Goal: Check status: Check status

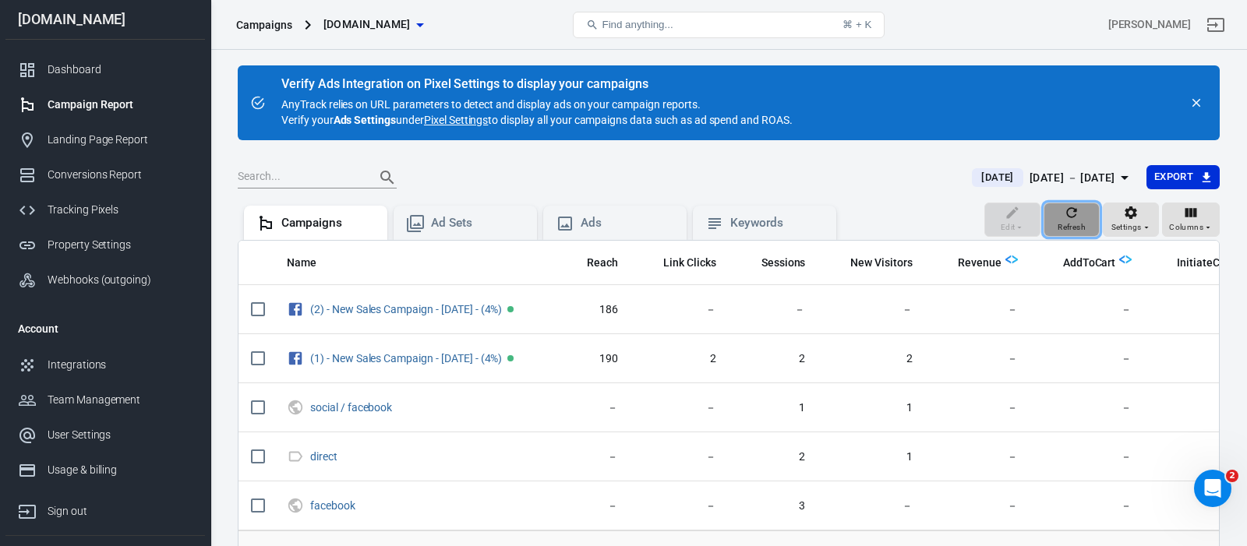
click at [1068, 220] on icon "button" at bounding box center [1072, 213] width 16 height 16
click at [1079, 218] on icon "button" at bounding box center [1072, 213] width 16 height 16
click at [1072, 215] on icon "button" at bounding box center [1072, 213] width 16 height 16
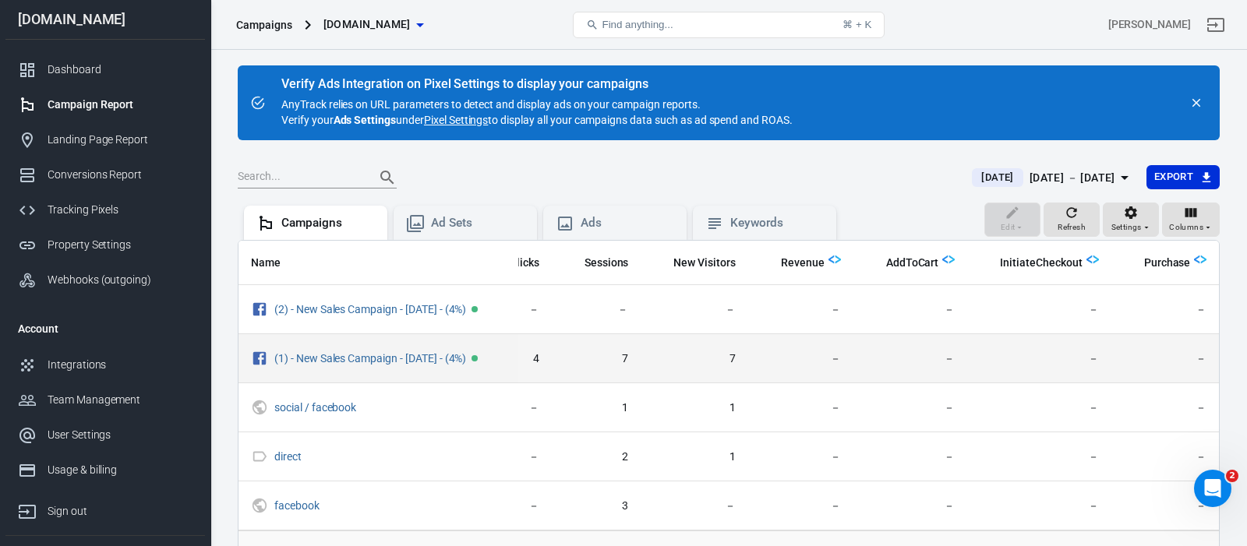
scroll to position [0, 195]
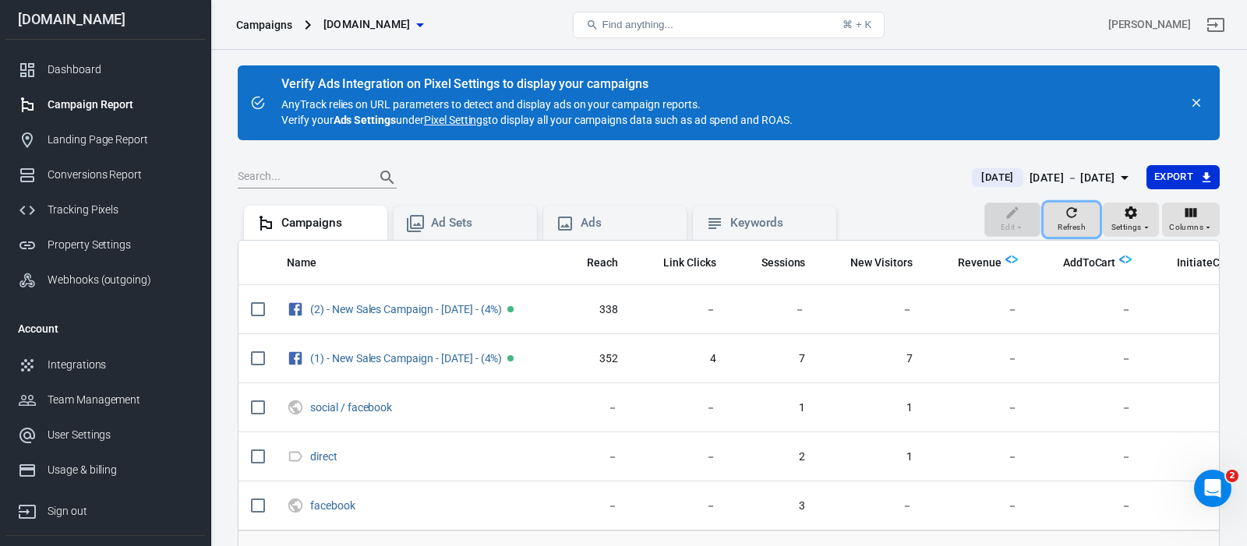
click at [1074, 215] on icon "button" at bounding box center [1072, 213] width 16 height 16
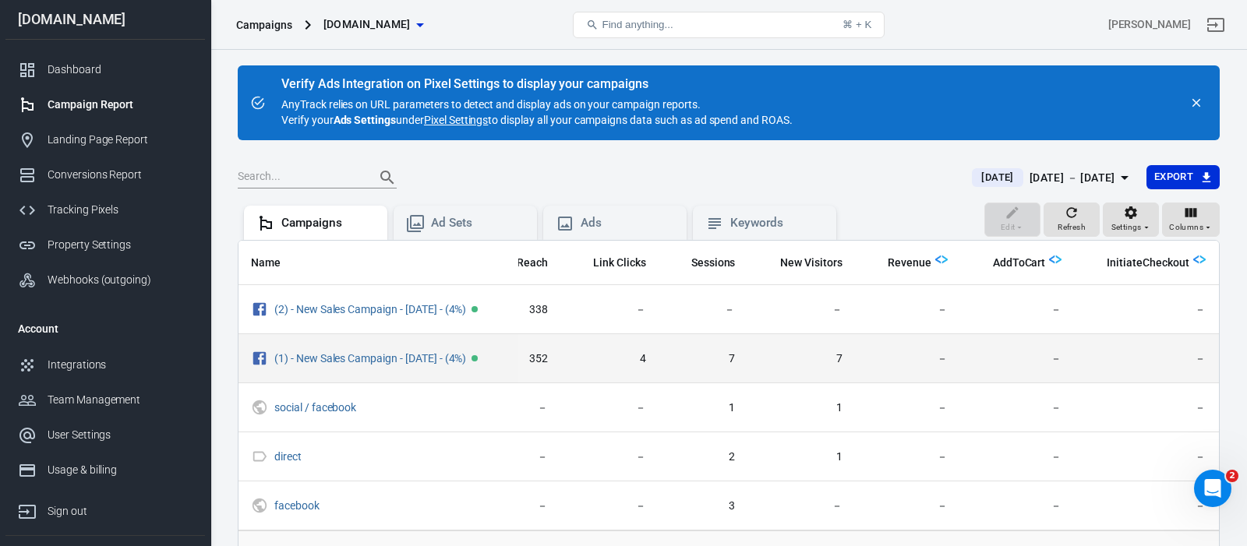
scroll to position [0, 195]
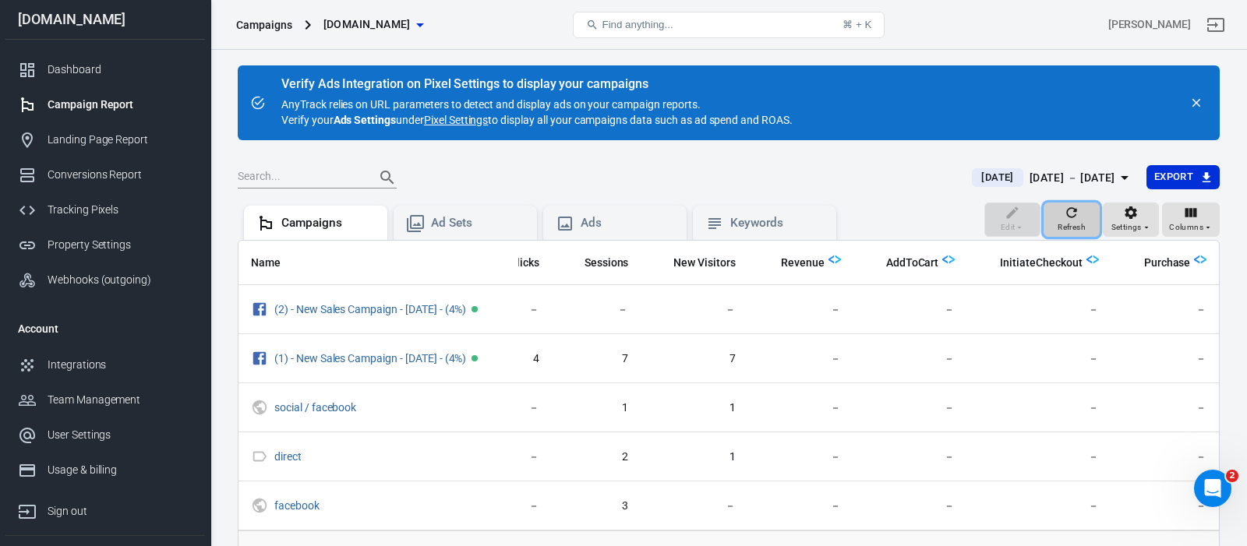
click at [1072, 210] on icon "button" at bounding box center [1072, 213] width 16 height 16
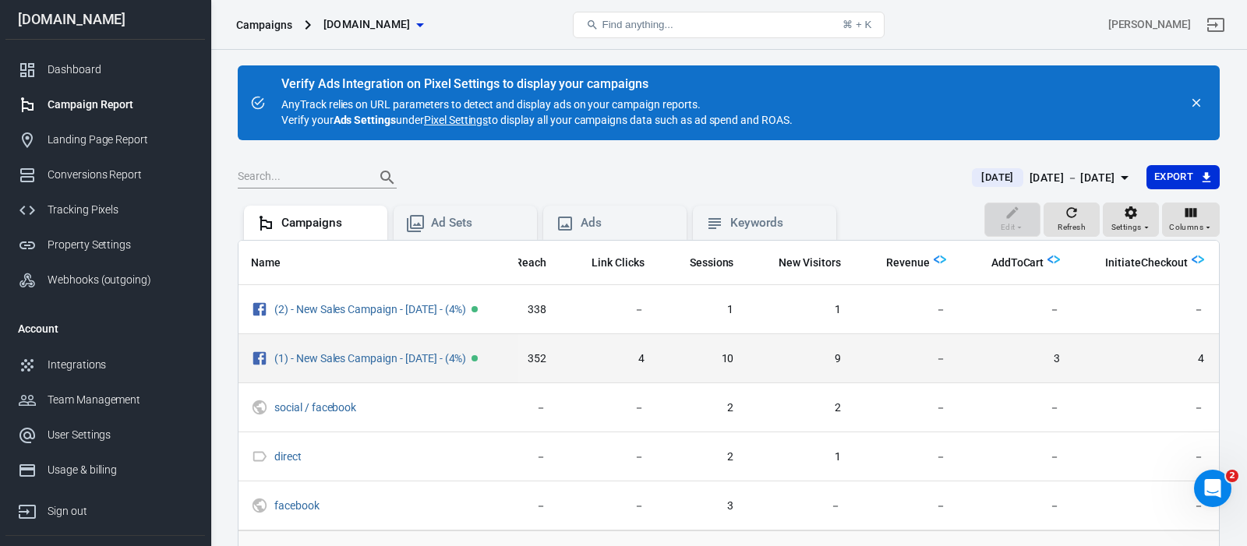
scroll to position [0, 0]
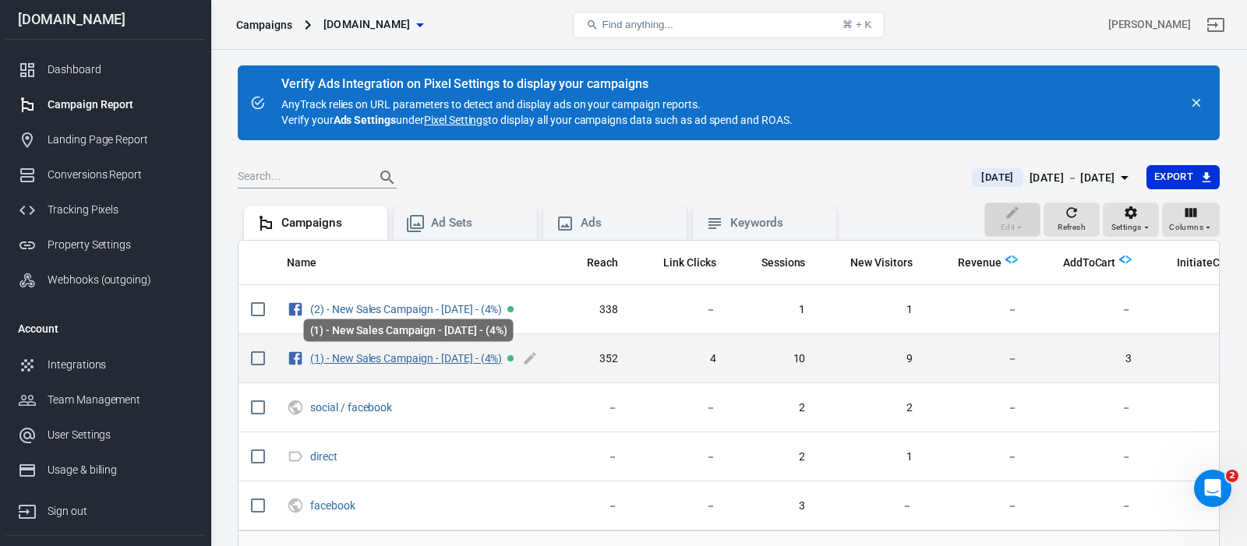
click at [449, 358] on link "(1) - New Sales Campaign - [DATE] - (4%)" at bounding box center [406, 358] width 192 height 12
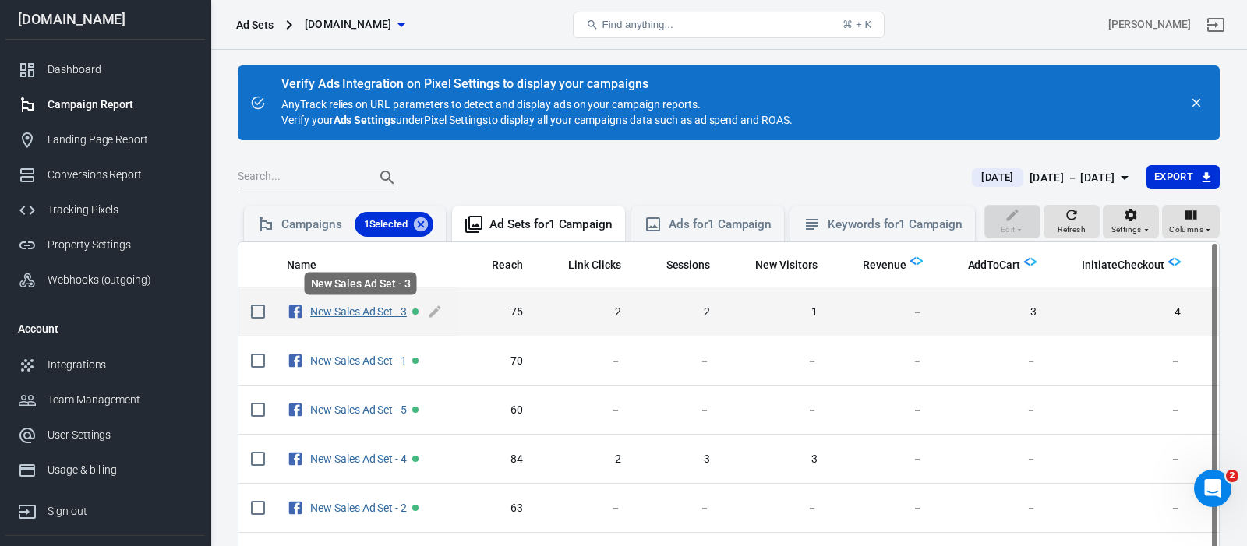
click at [383, 310] on link "New Sales Ad Set - 3" at bounding box center [358, 311] width 97 height 12
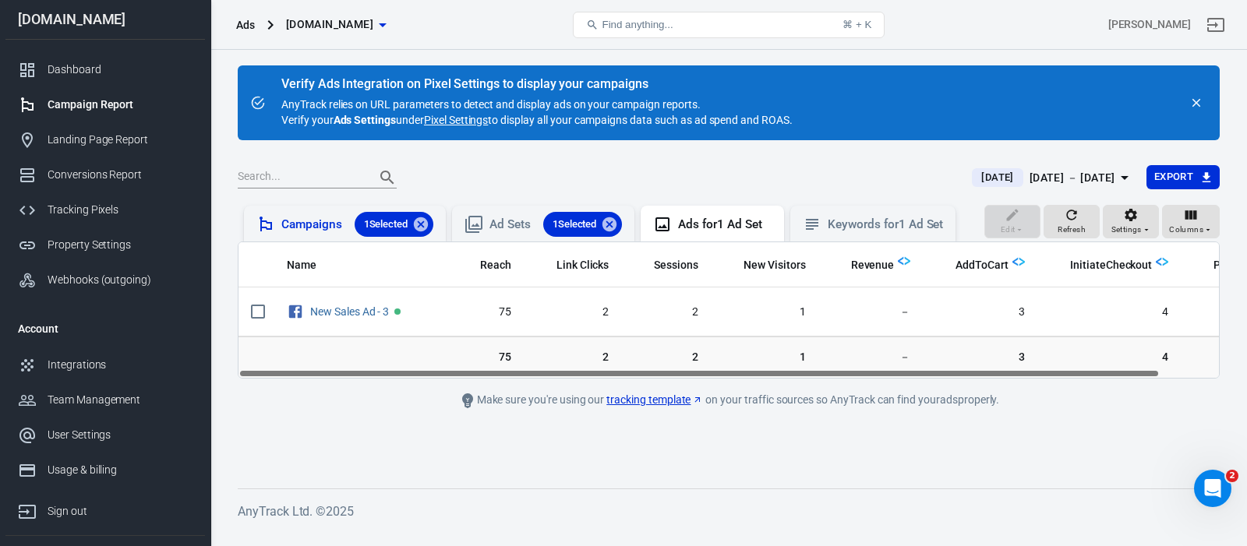
click at [338, 227] on div "Campaigns 1 Selected" at bounding box center [357, 224] width 152 height 25
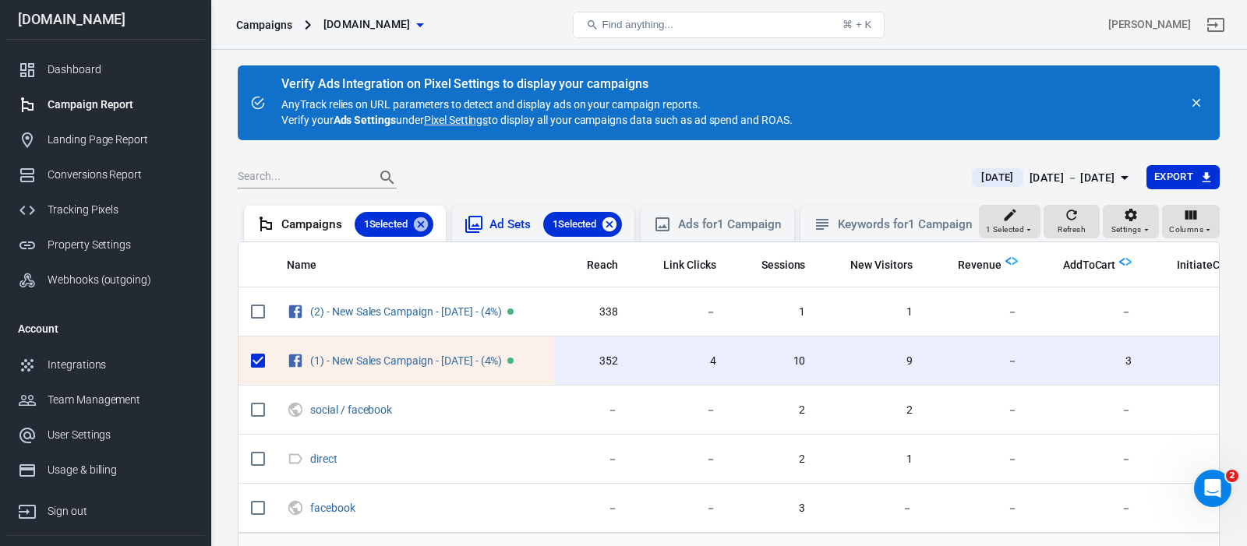
click at [616, 222] on icon at bounding box center [609, 224] width 17 height 17
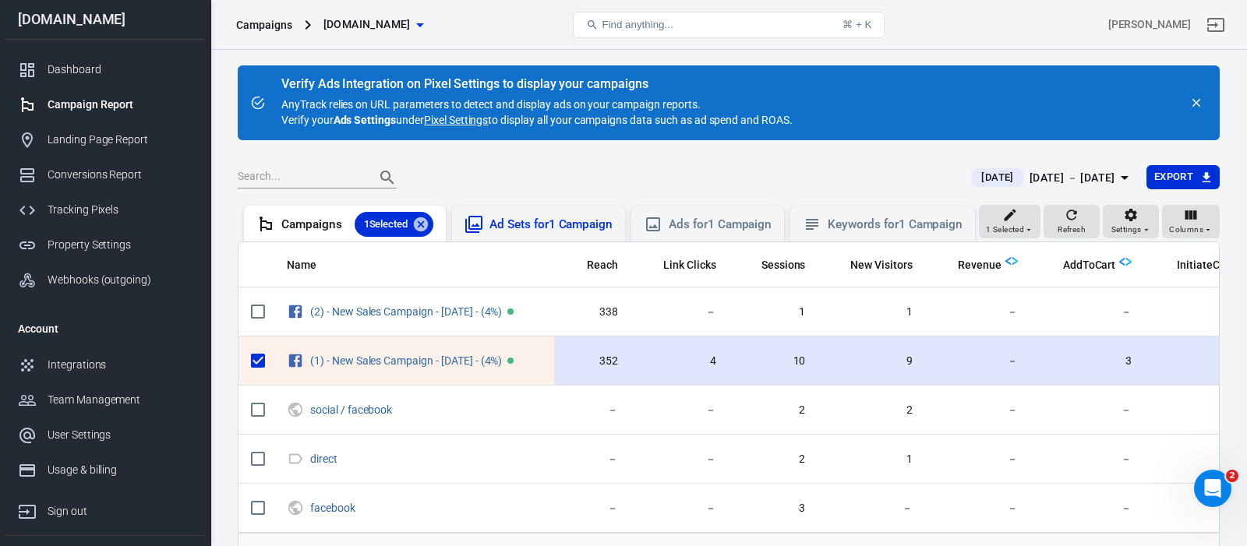
click at [256, 364] on input "scrollable content" at bounding box center [258, 360] width 33 height 33
checkbox input "false"
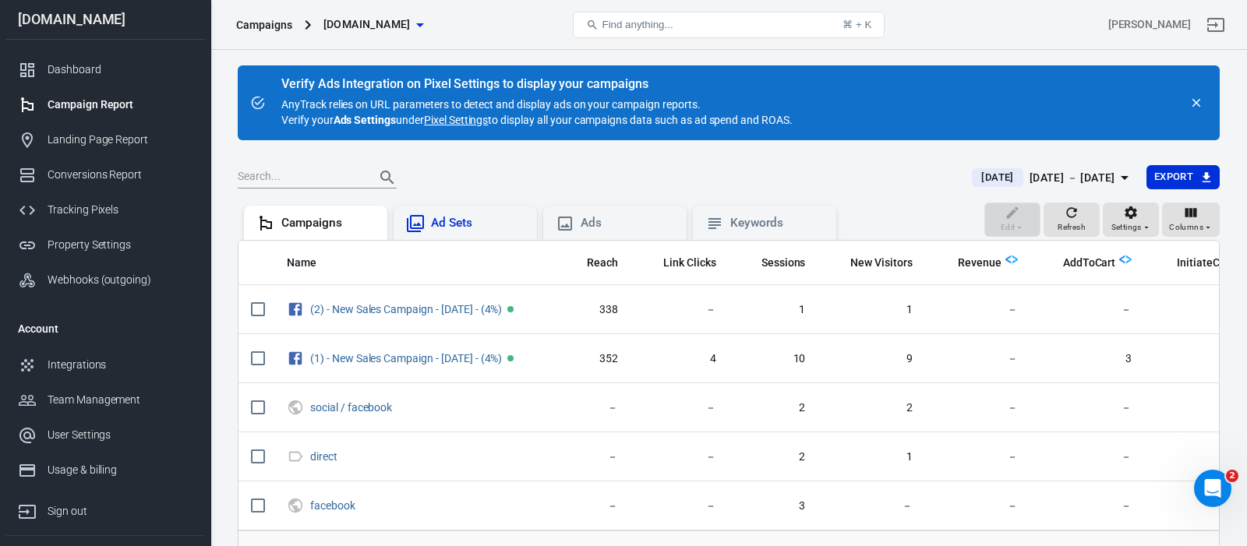
click at [672, 150] on main "Verify Ads Integration on Pixel Settings to display your campaigns AnyTrack rel…" at bounding box center [729, 334] width 982 height 539
click at [1074, 217] on icon "button" at bounding box center [1072, 213] width 16 height 16
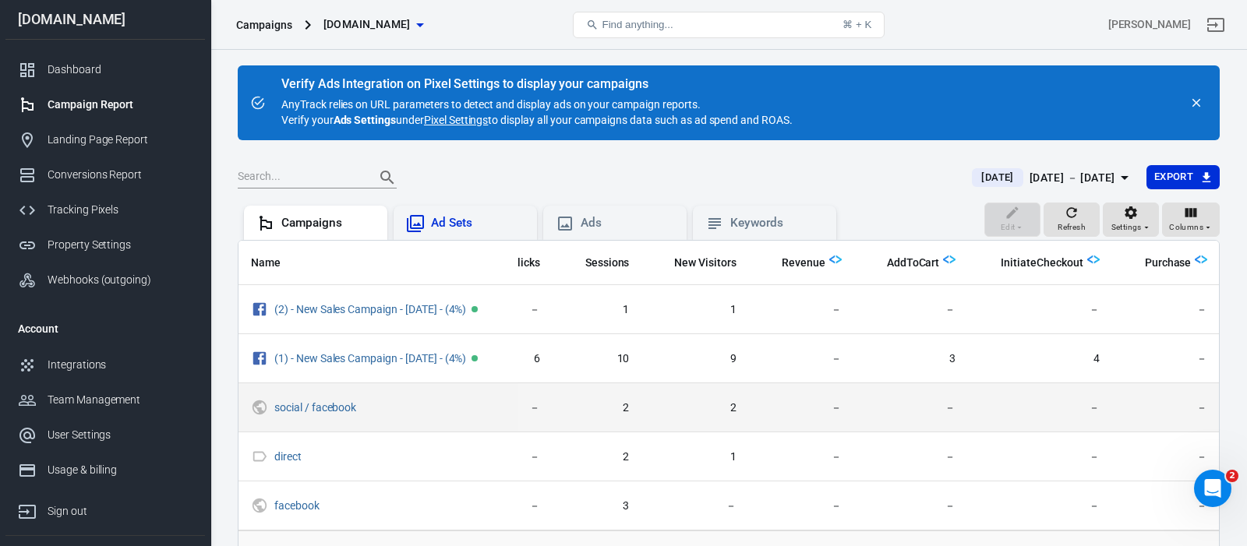
scroll to position [0, 195]
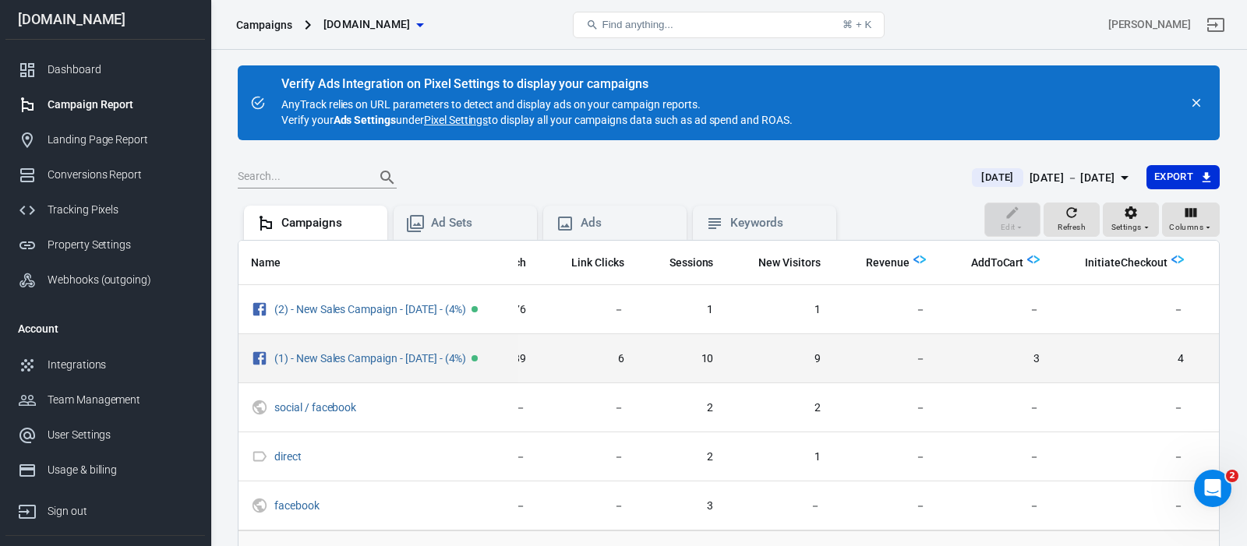
scroll to position [0, 71]
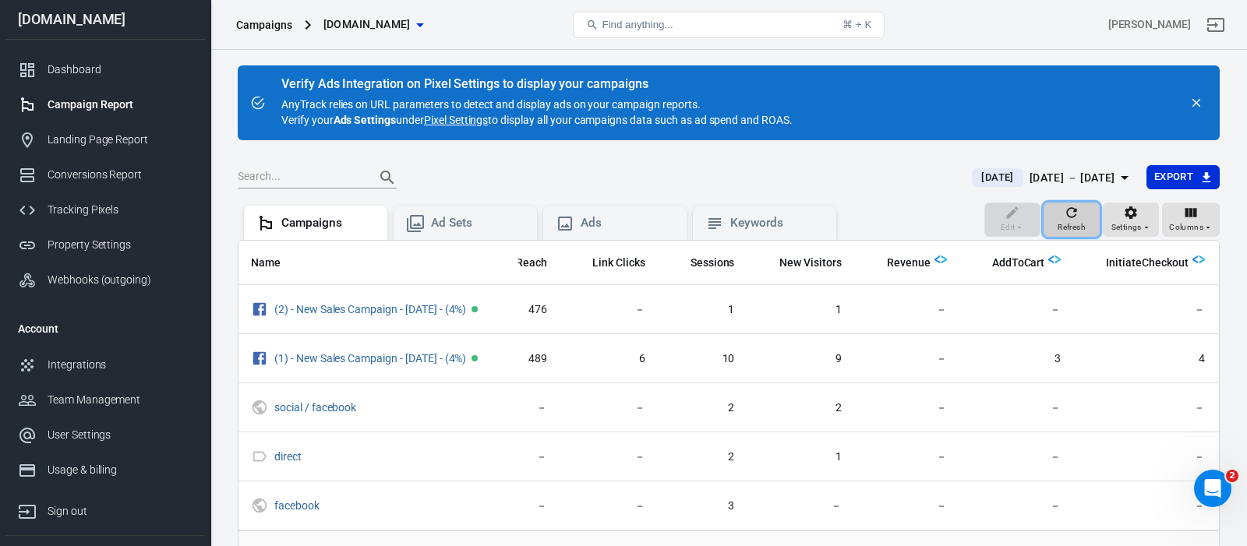
click at [1075, 215] on icon "button" at bounding box center [1072, 213] width 16 height 16
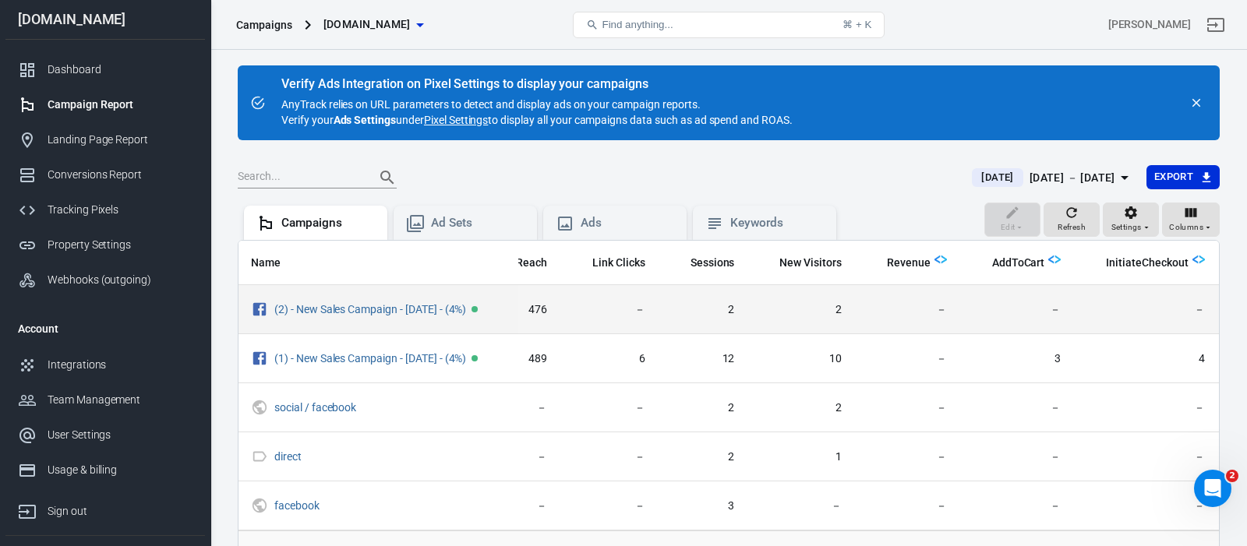
scroll to position [0, 195]
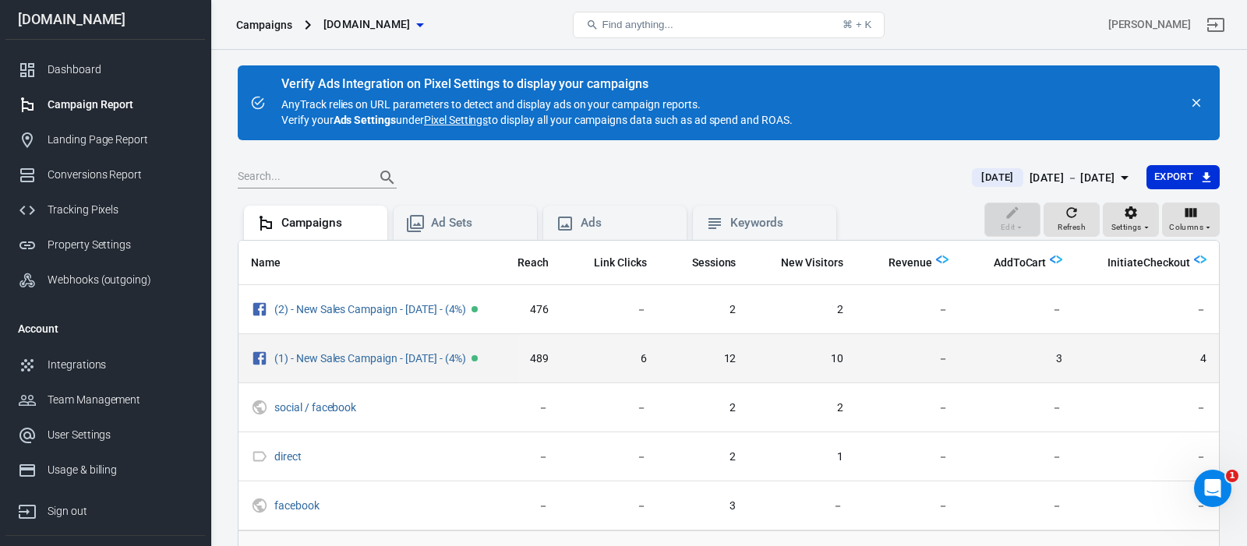
scroll to position [0, 195]
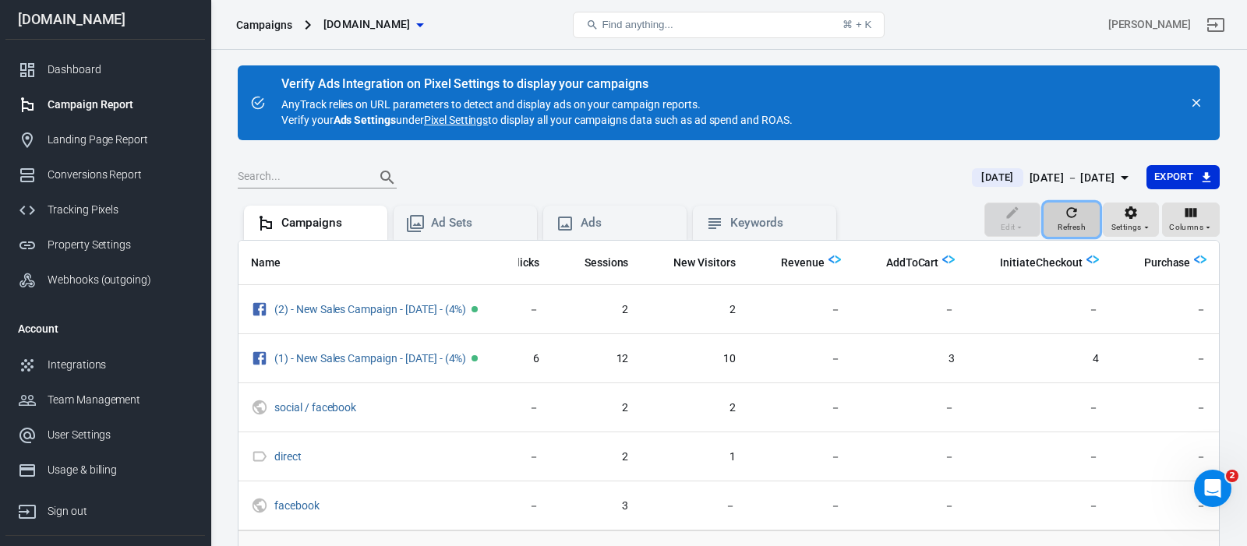
click at [1068, 214] on icon "button" at bounding box center [1072, 212] width 10 height 10
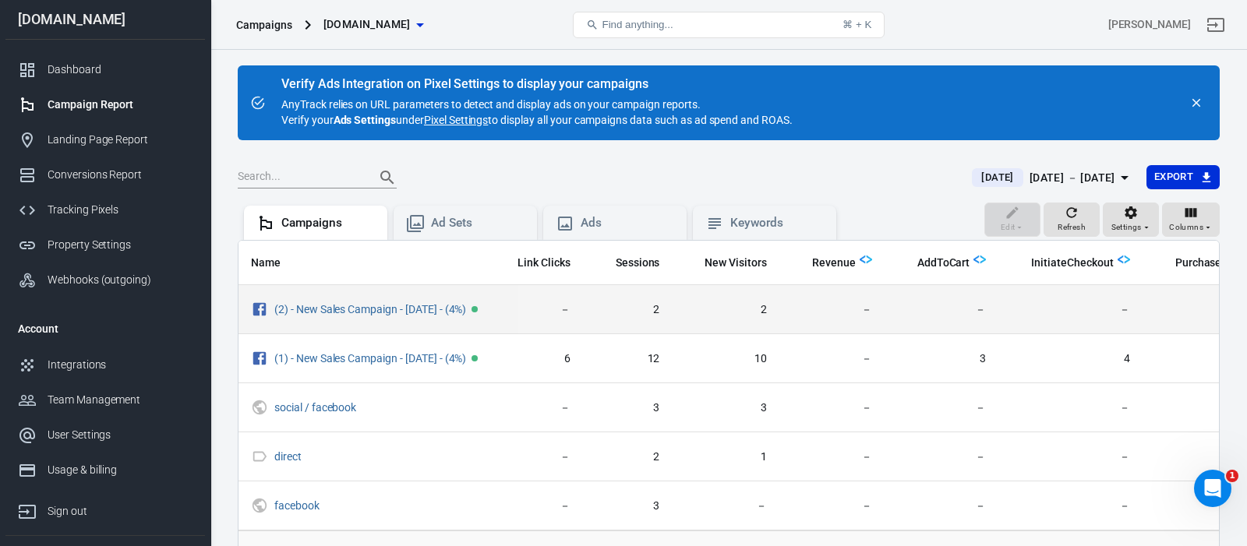
scroll to position [0, 195]
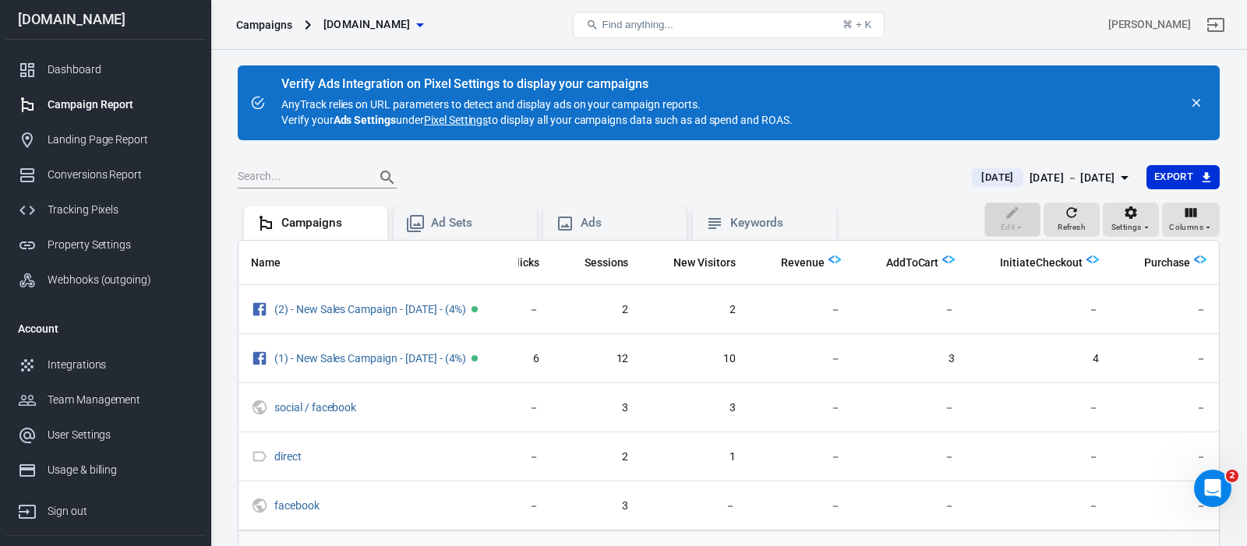
click at [975, 178] on span "[DATE]" at bounding box center [997, 178] width 44 height 16
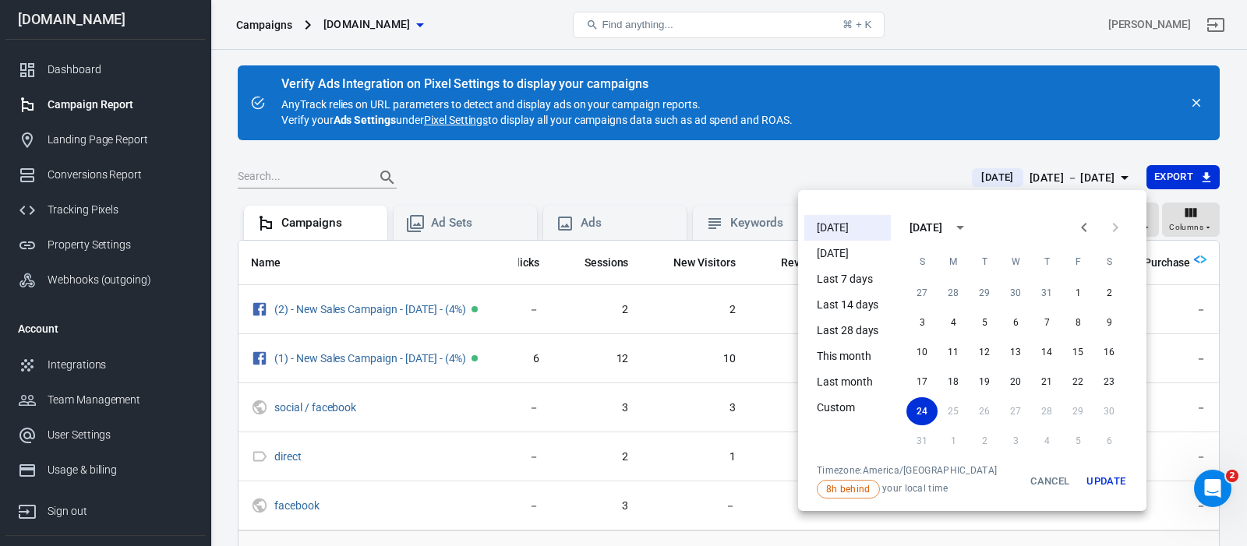
click at [840, 227] on li "[DATE]" at bounding box center [847, 228] width 87 height 26
click at [1106, 482] on button "Update" at bounding box center [1106, 481] width 50 height 34
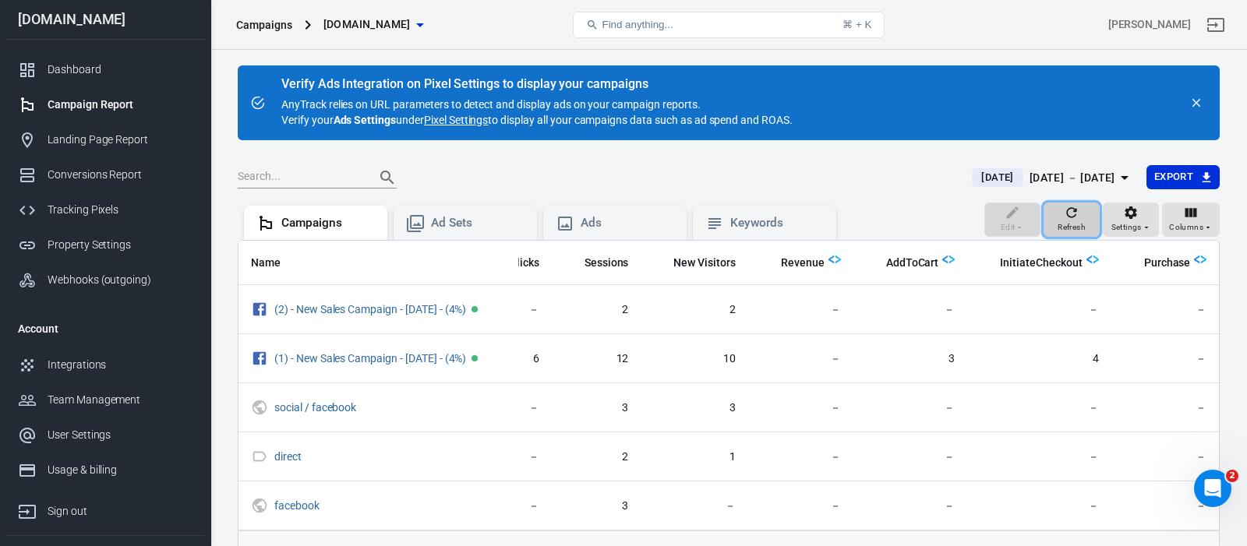
click at [1075, 215] on icon "button" at bounding box center [1072, 213] width 16 height 16
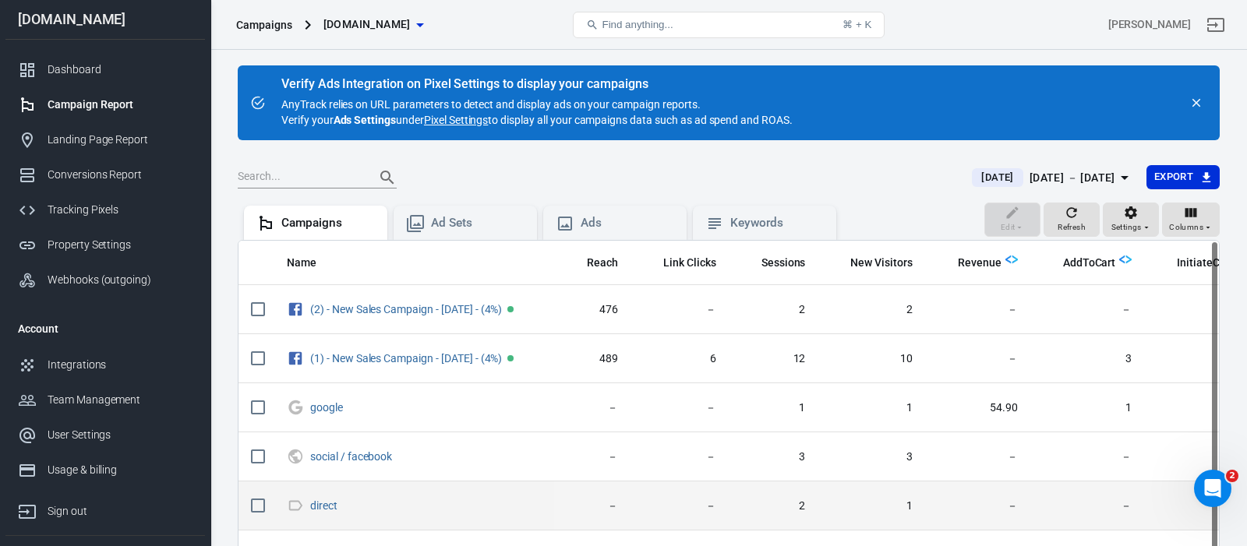
scroll to position [0, 21]
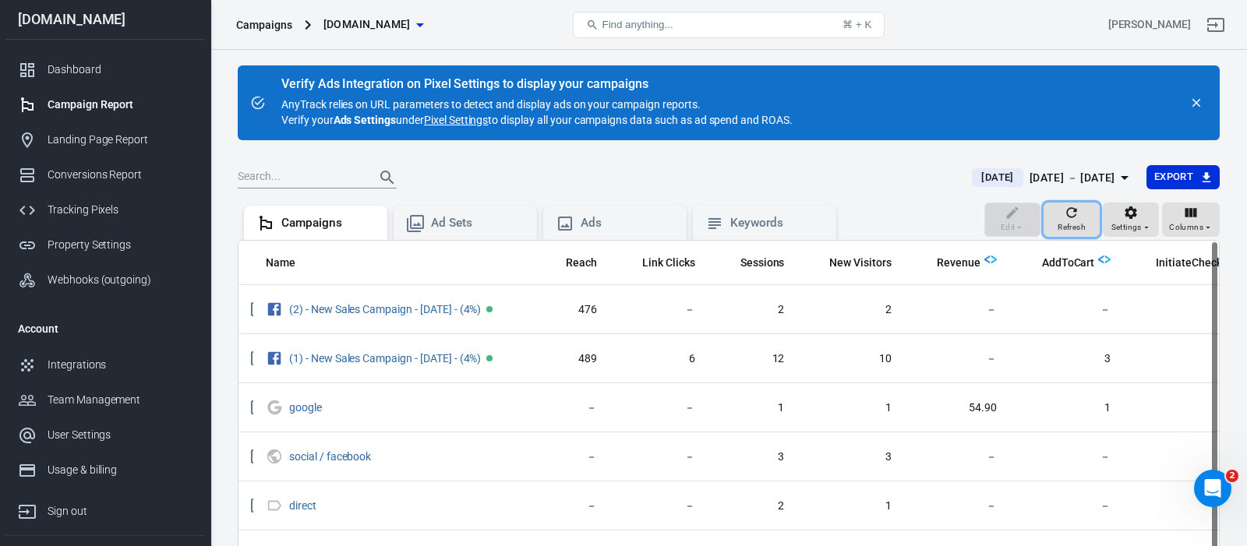
click at [1076, 216] on icon "button" at bounding box center [1072, 213] width 16 height 16
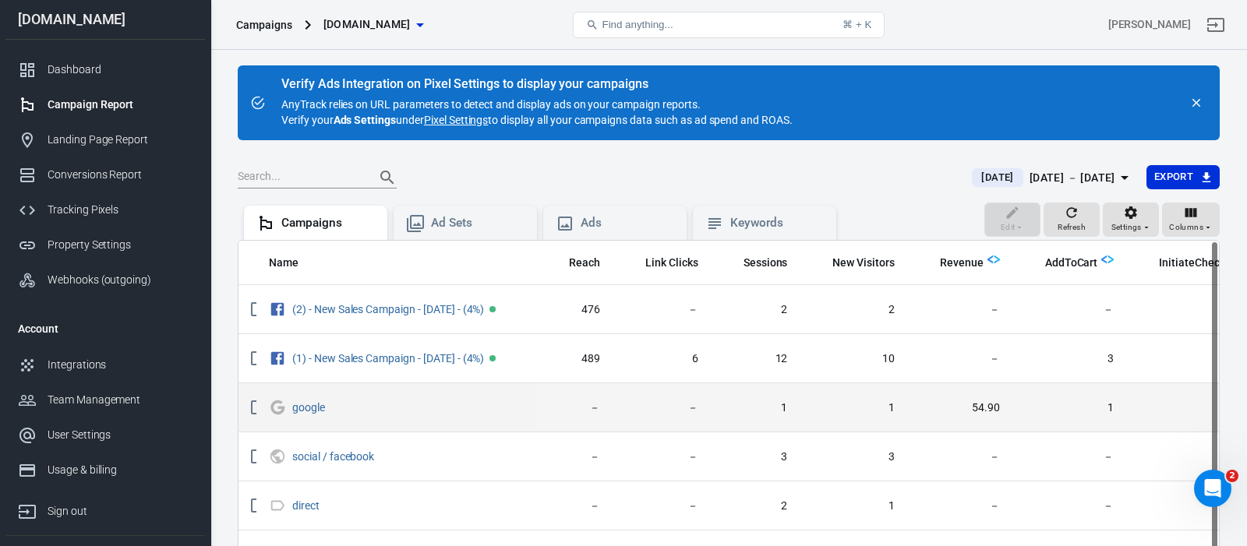
scroll to position [0, 0]
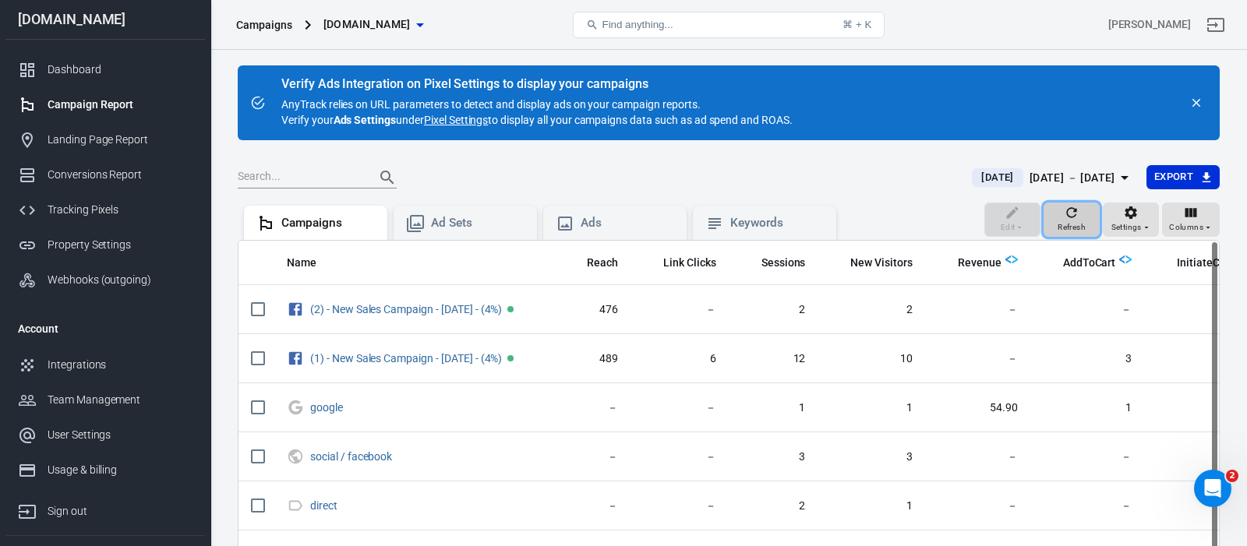
click at [1077, 216] on icon "button" at bounding box center [1072, 213] width 16 height 16
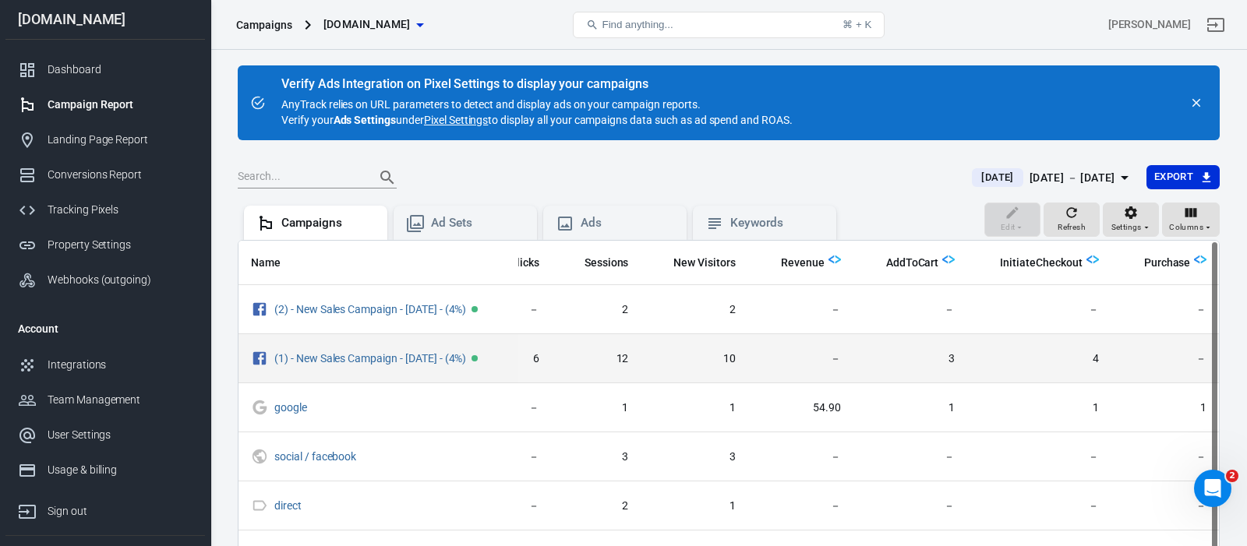
scroll to position [0, 195]
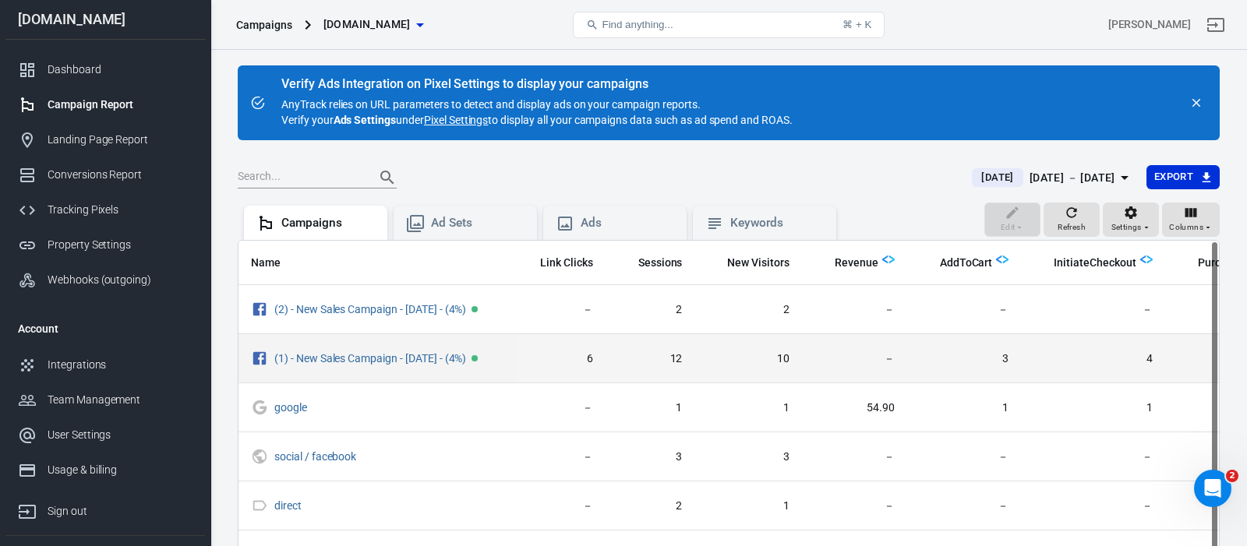
scroll to position [0, 195]
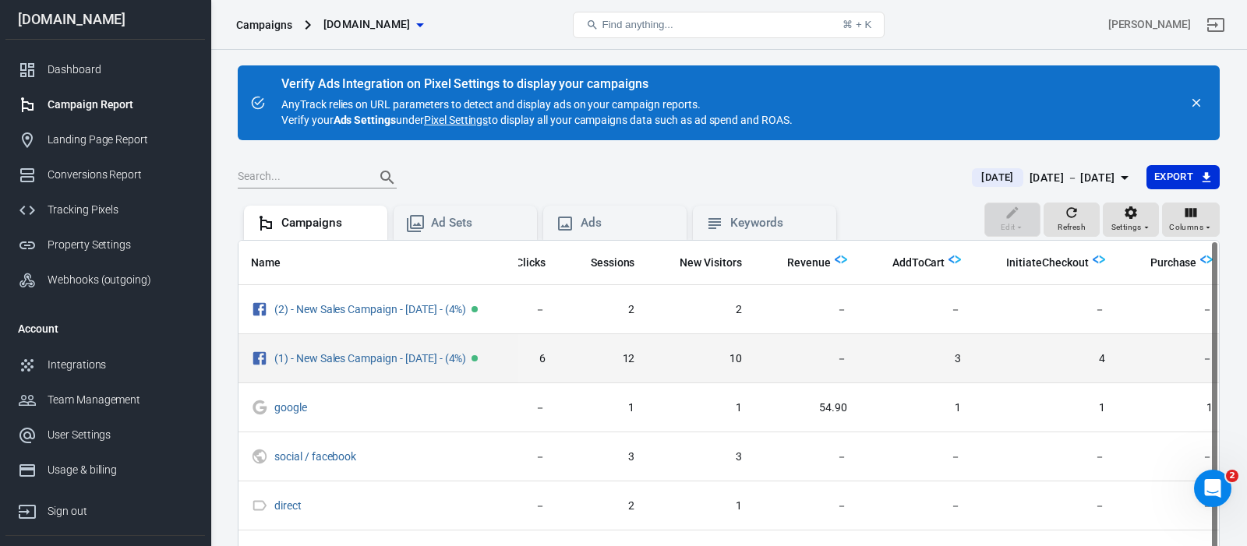
scroll to position [0, 195]
